Goal: Information Seeking & Learning: Learn about a topic

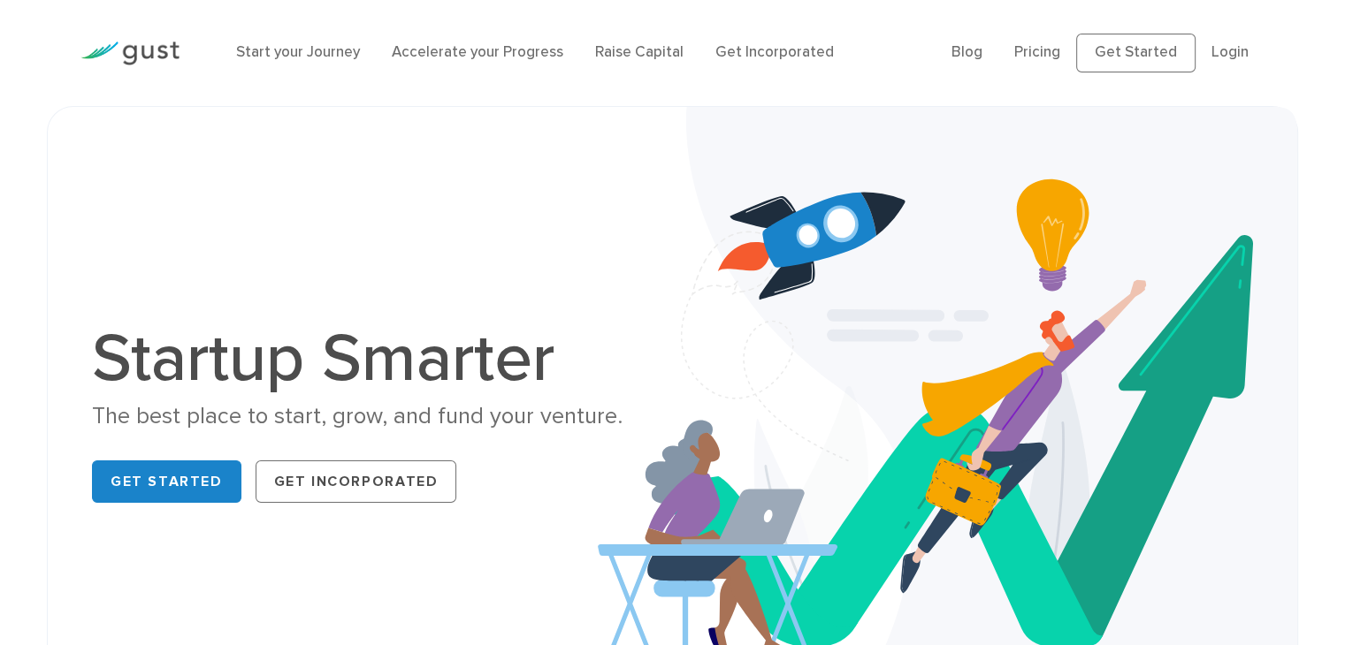
click at [1039, 42] on li "Pricing" at bounding box center [1037, 53] width 46 height 23
click at [1038, 49] on link "Pricing" at bounding box center [1037, 52] width 46 height 18
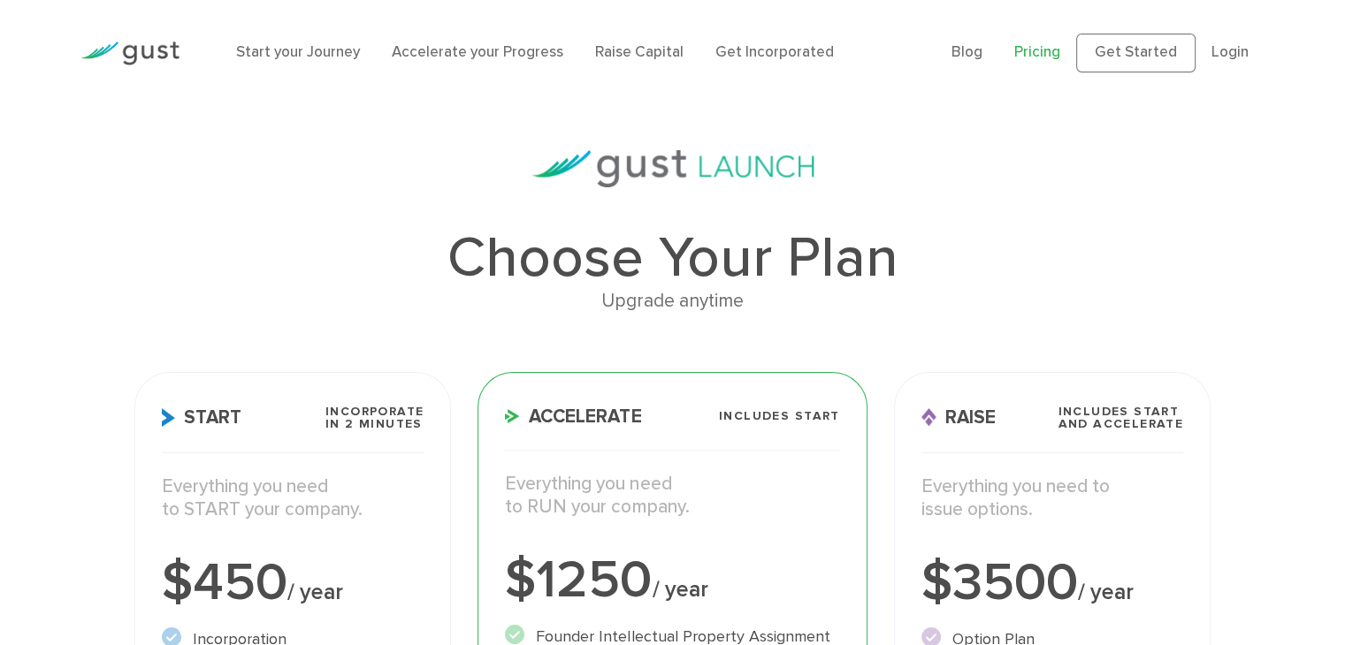
click at [117, 54] on img at bounding box center [129, 54] width 99 height 24
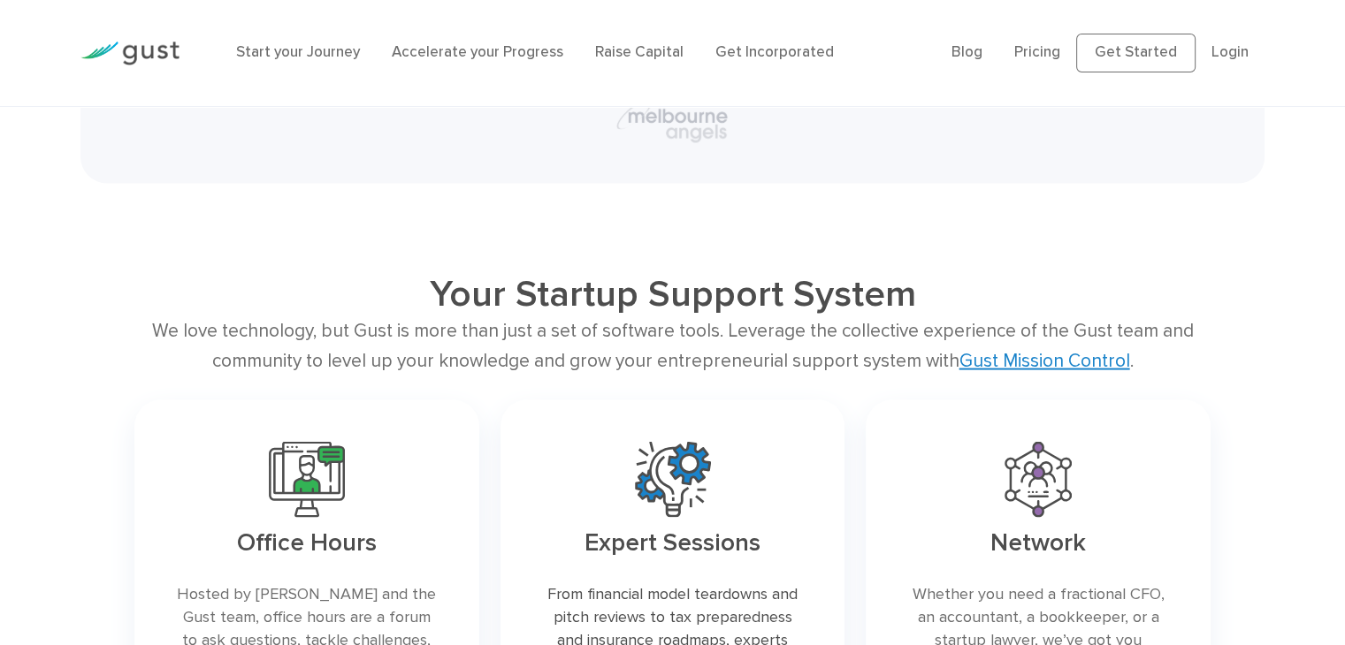
scroll to position [3625, 0]
